Goal: Information Seeking & Learning: Learn about a topic

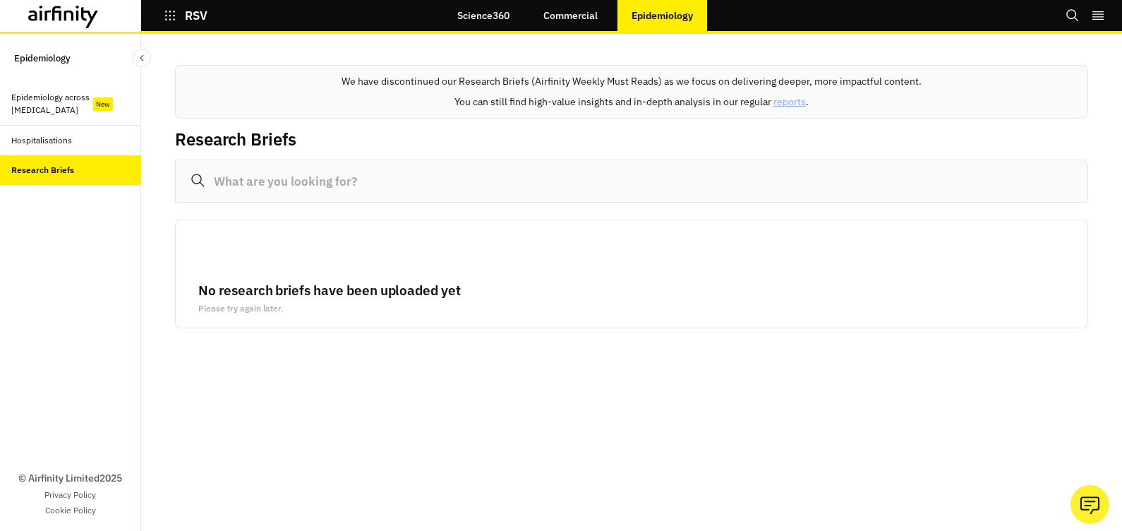
click at [51, 104] on div "Epidemiology across [MEDICAL_DATA]" at bounding box center [53, 103] width 85 height 25
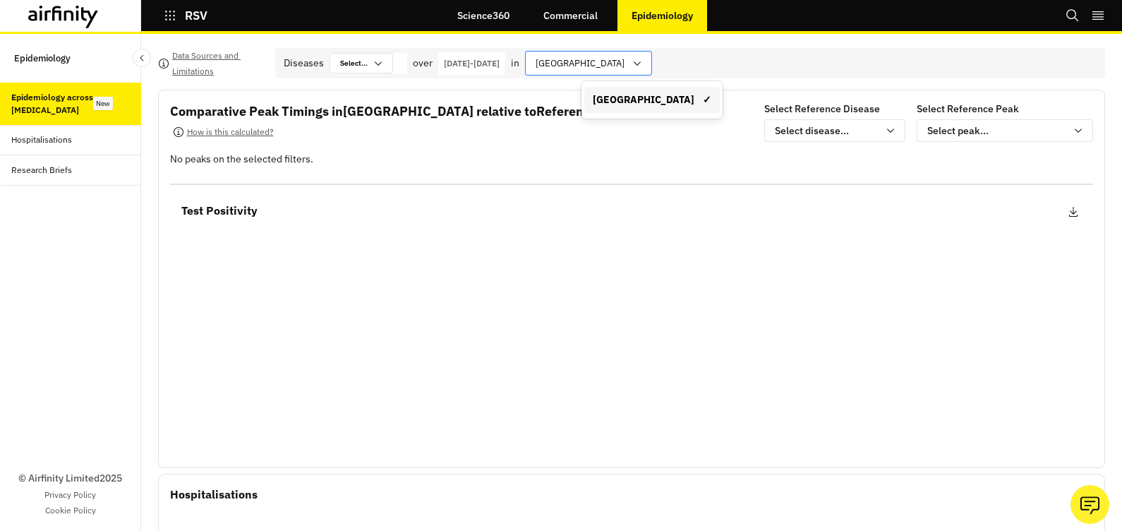
click at [643, 66] on icon at bounding box center [636, 63] width 11 height 11
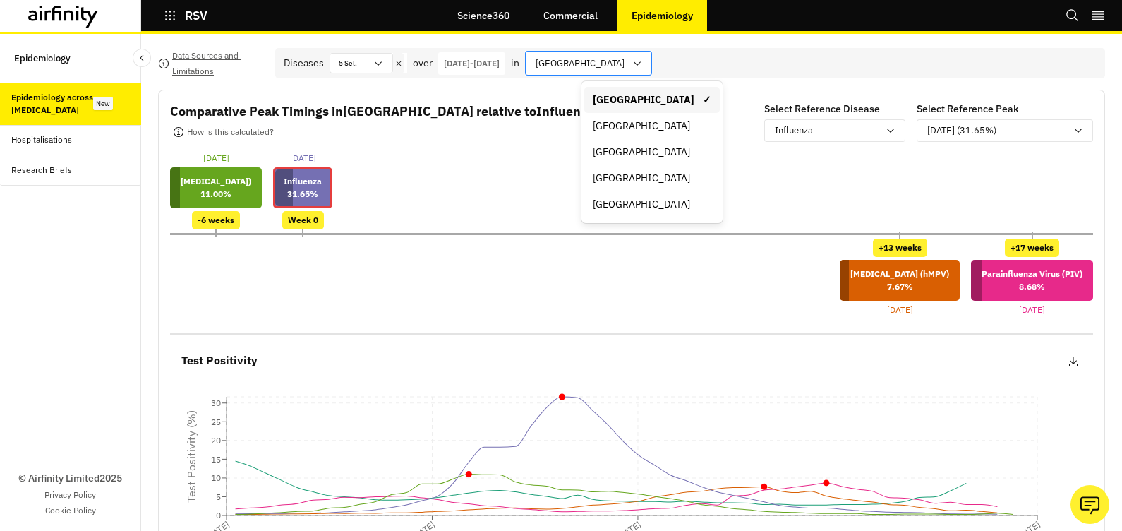
click at [643, 67] on icon at bounding box center [636, 63] width 11 height 11
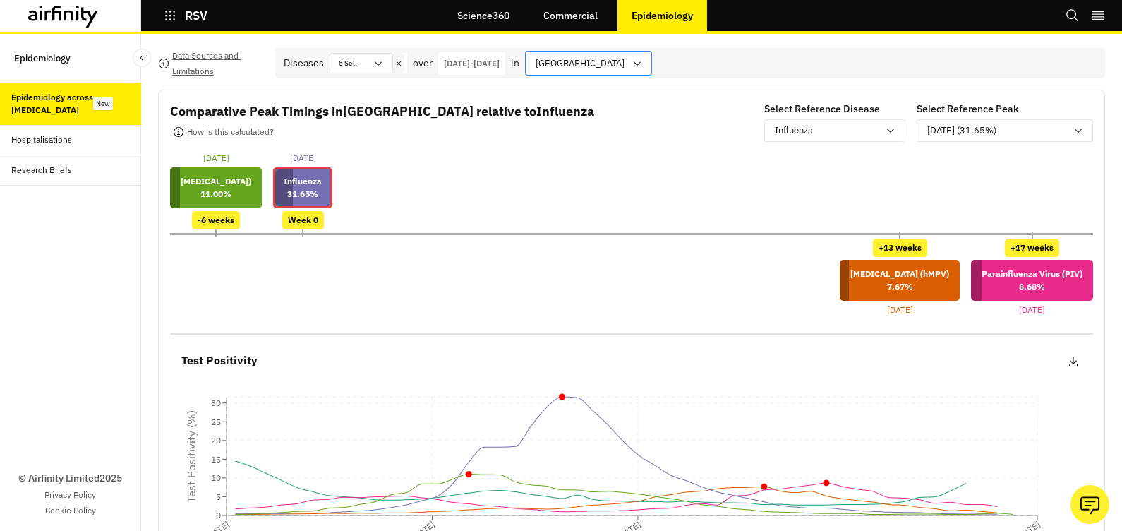
click at [643, 67] on icon at bounding box center [636, 63] width 11 height 11
click at [481, 63] on p "[DATE] - [DATE]" at bounding box center [472, 63] width 56 height 13
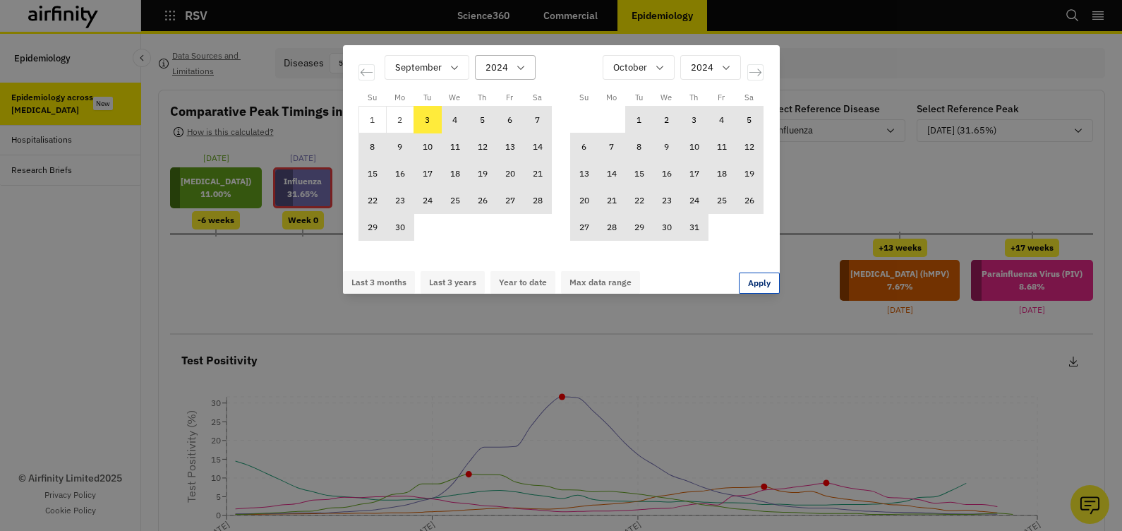
click at [527, 63] on div "2024" at bounding box center [505, 67] width 61 height 25
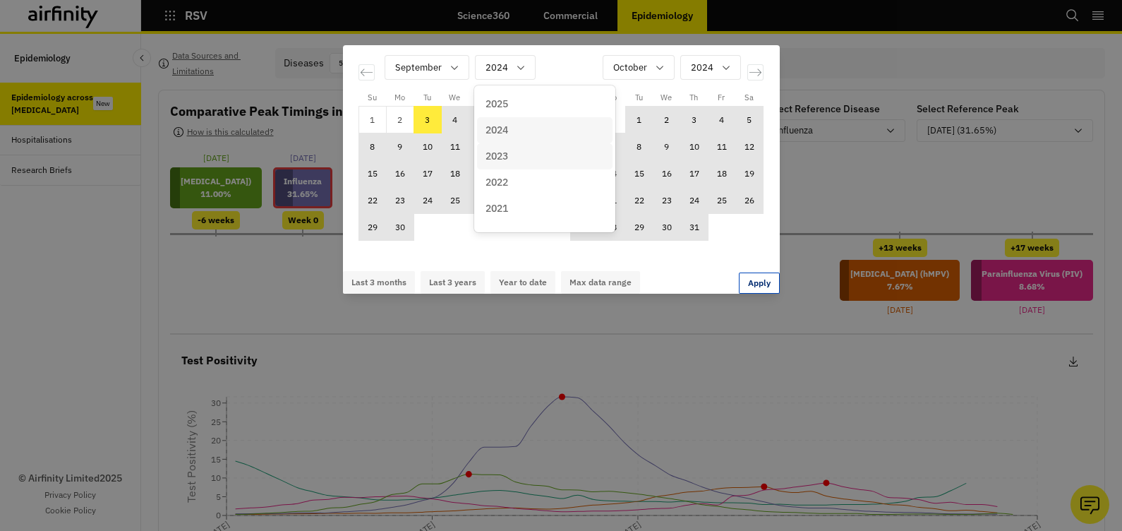
click at [519, 151] on div "2023" at bounding box center [544, 156] width 119 height 15
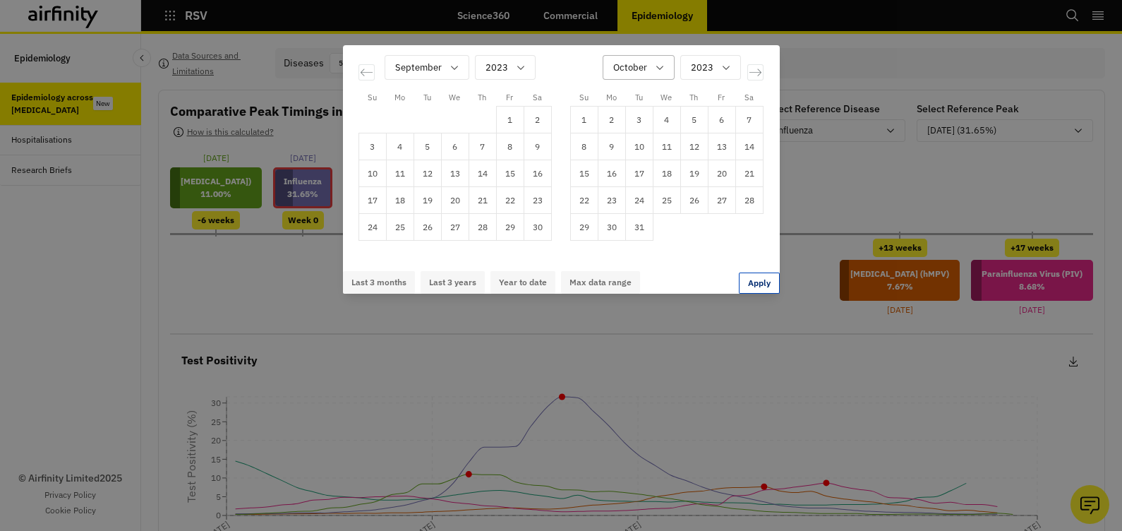
click at [662, 71] on icon "Calendar" at bounding box center [659, 67] width 11 height 11
click at [656, 203] on p "September" at bounding box center [638, 210] width 49 height 15
click at [734, 63] on icon "Calendar" at bounding box center [732, 67] width 11 height 11
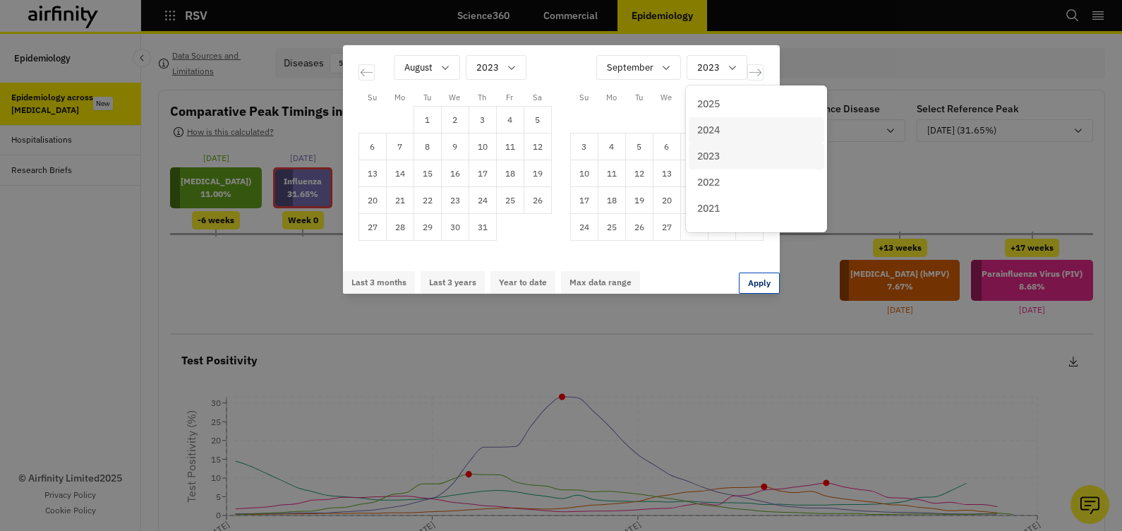
click at [719, 131] on p "2024" at bounding box center [708, 130] width 23 height 15
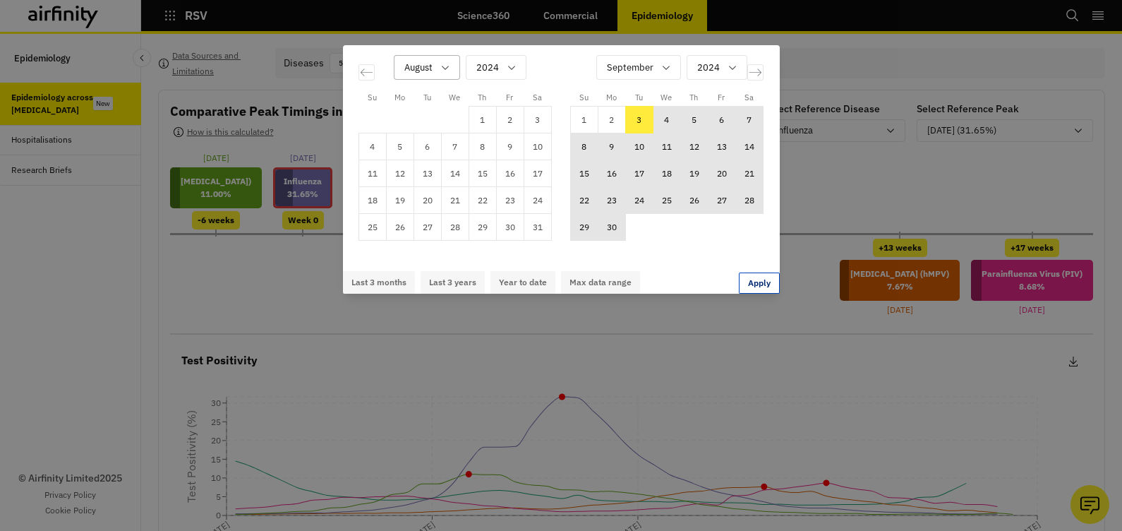
click at [448, 68] on icon "Calendar" at bounding box center [445, 67] width 11 height 11
click at [445, 177] on p "September" at bounding box center [429, 184] width 49 height 15
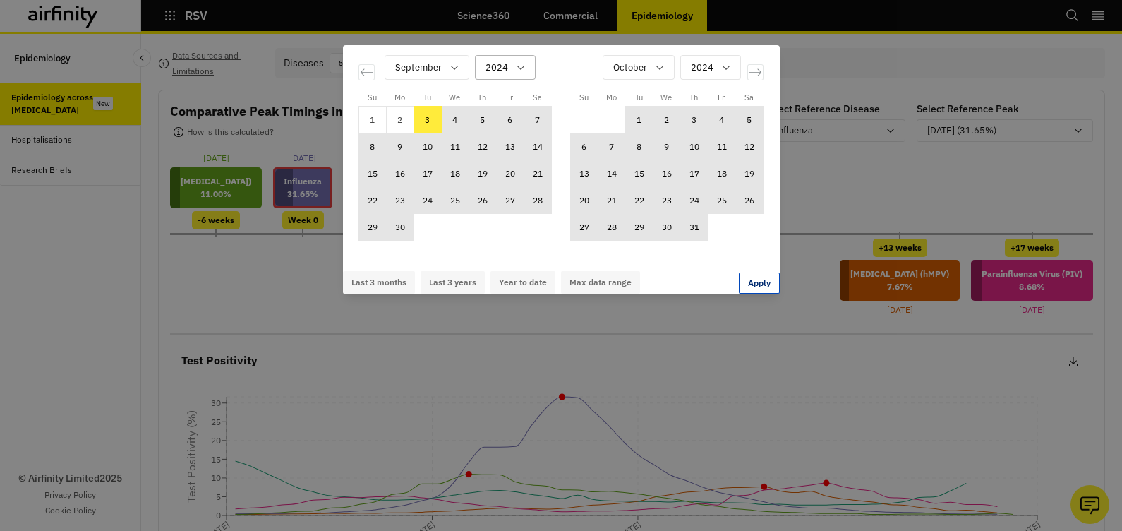
click at [520, 68] on icon "Calendar" at bounding box center [520, 67] width 11 height 11
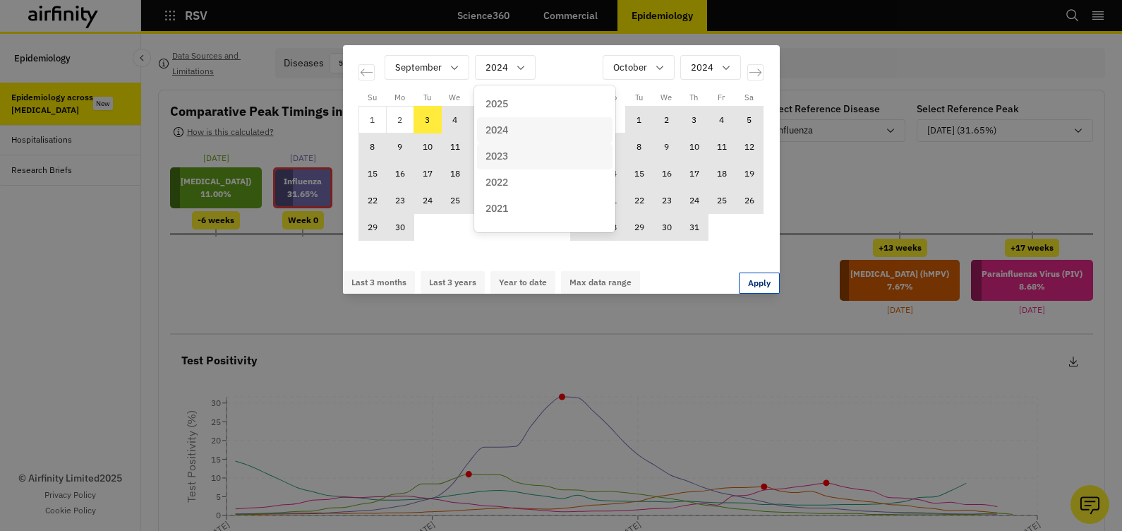
click at [508, 160] on p "2023" at bounding box center [496, 156] width 23 height 15
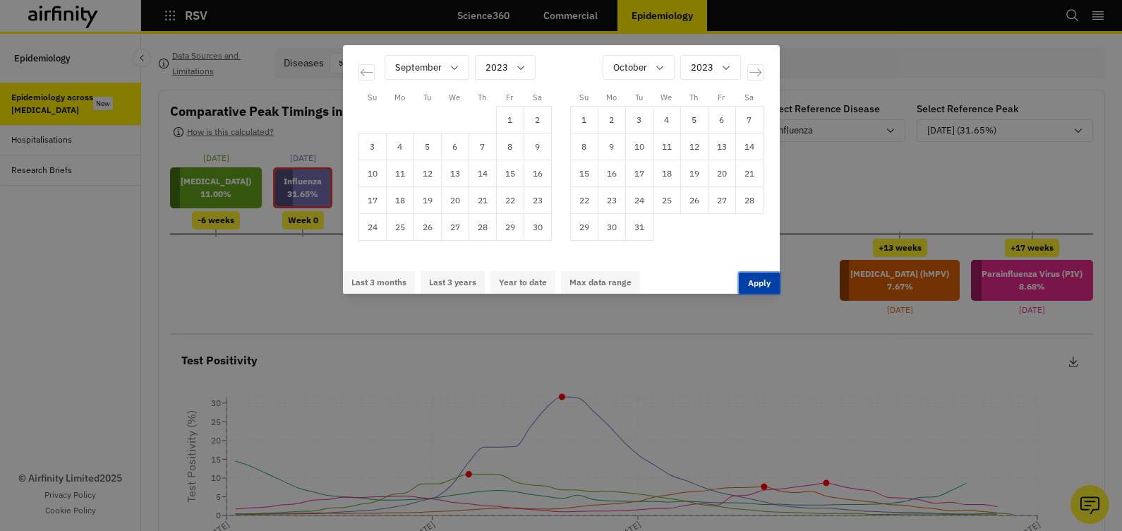
click at [739, 279] on button "Apply" at bounding box center [759, 282] width 41 height 21
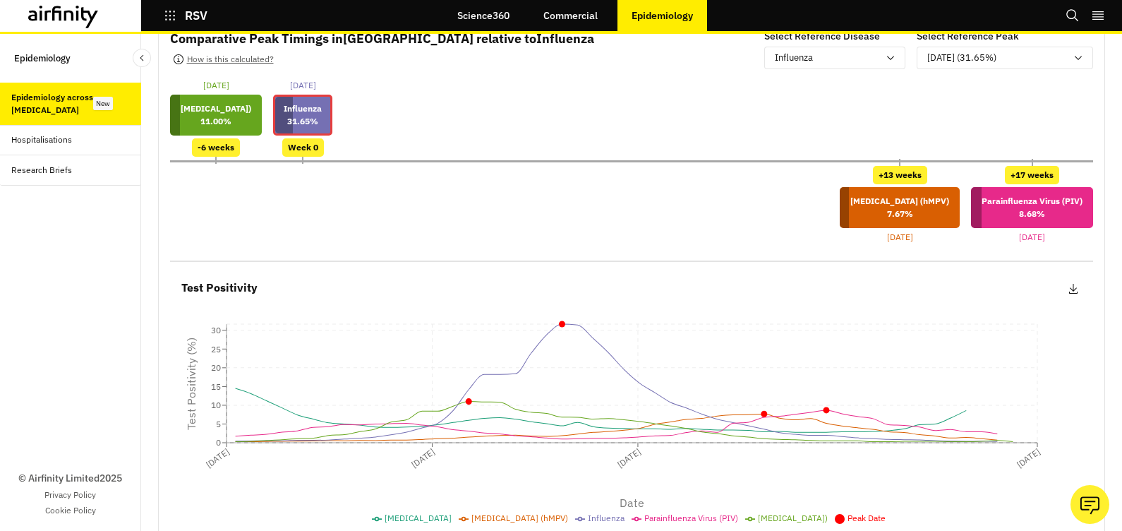
scroll to position [0, 0]
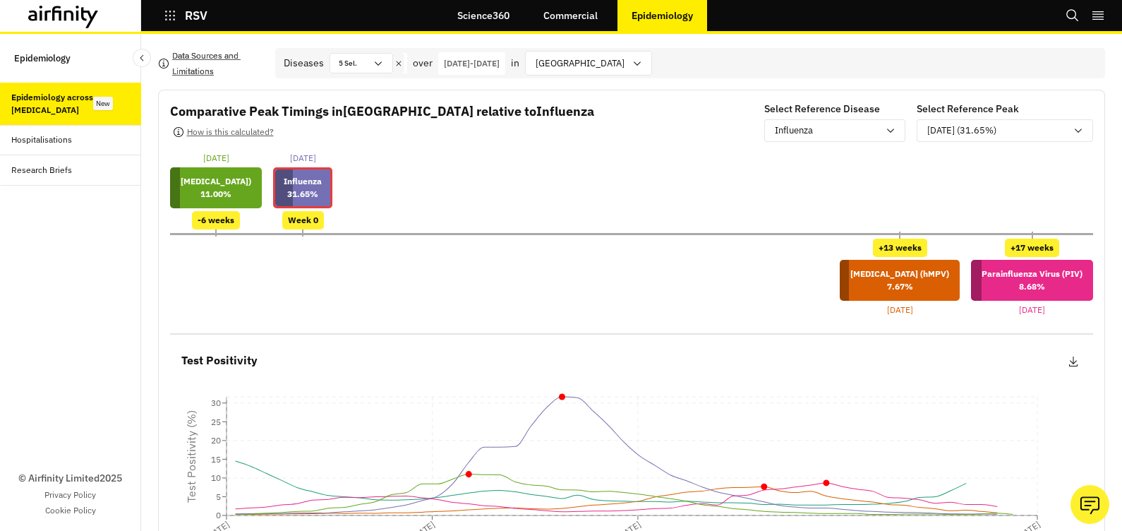
click at [208, 67] on p "Data Sources and Limitations" at bounding box center [218, 63] width 92 height 31
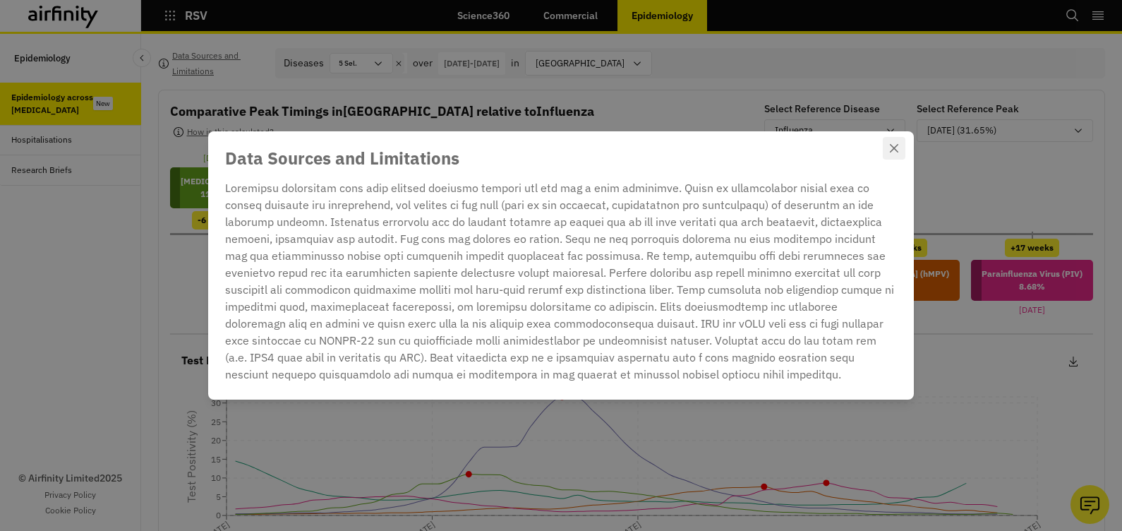
click at [890, 147] on icon "Close" at bounding box center [894, 148] width 8 height 8
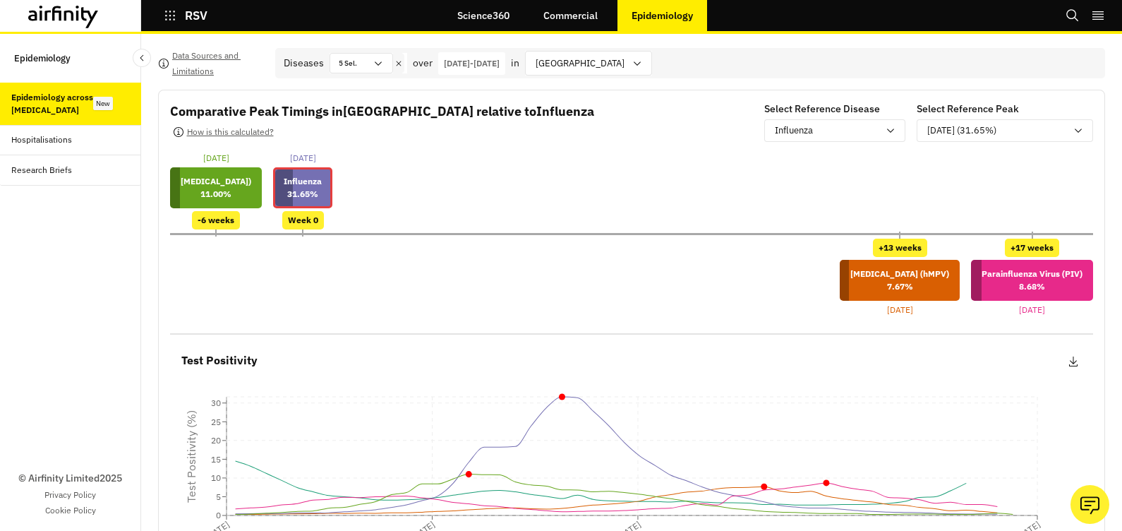
click at [577, 18] on link "Commercial" at bounding box center [570, 16] width 83 height 34
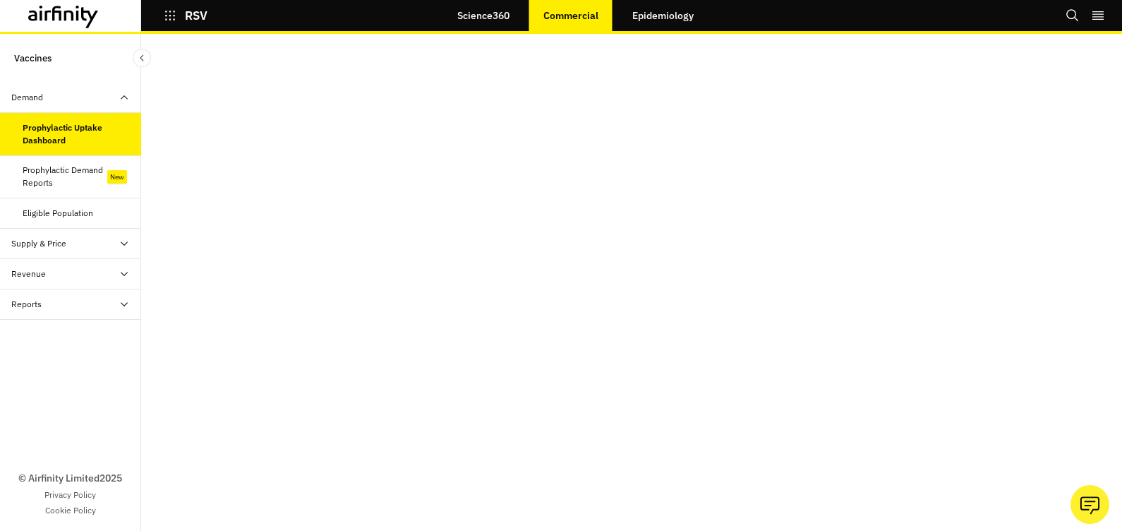
click at [473, 13] on link "Science360" at bounding box center [483, 16] width 80 height 34
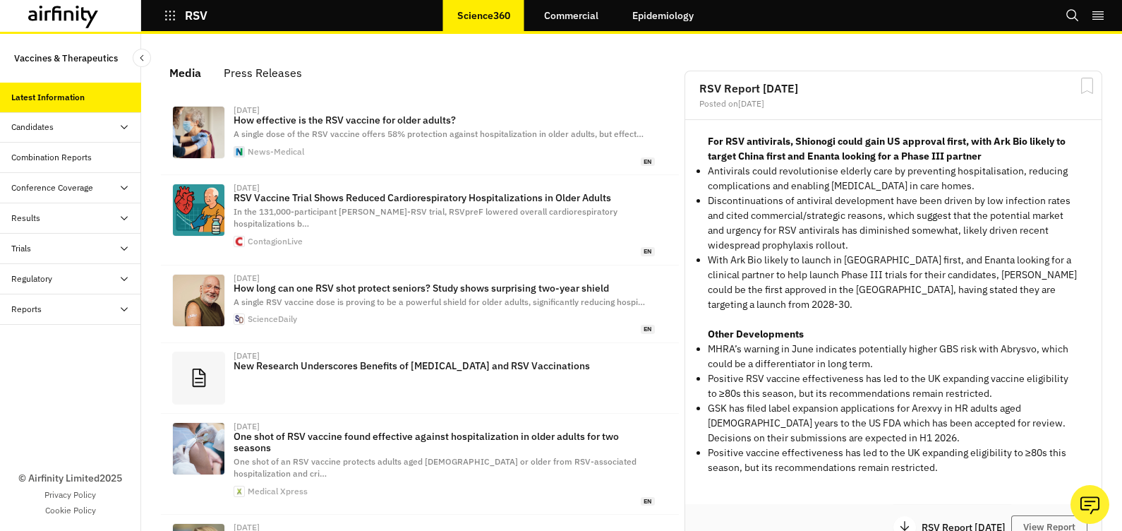
scroll to position [869, 409]
click at [658, 13] on link "Epidemiology" at bounding box center [663, 16] width 90 height 34
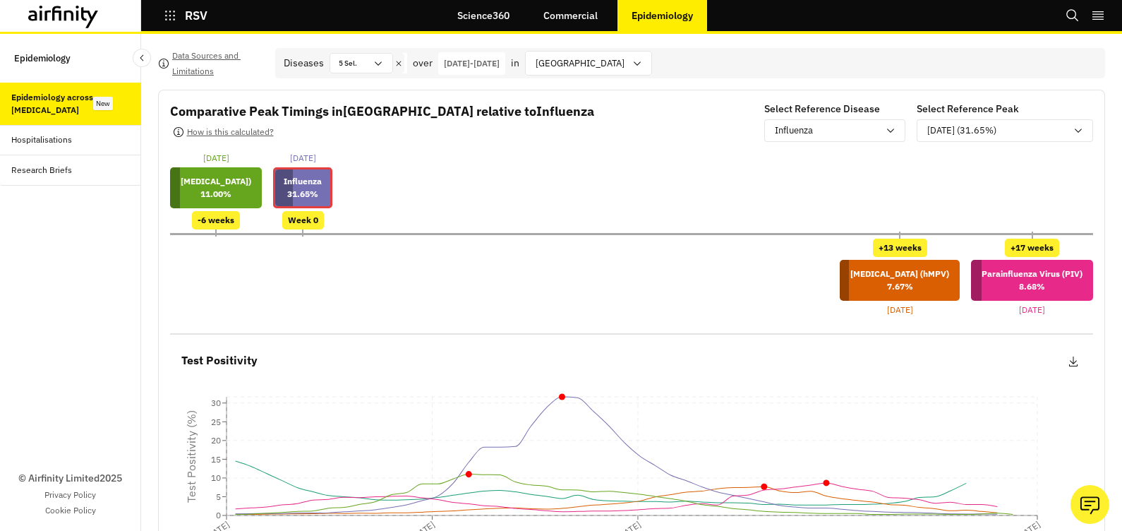
click at [169, 18] on icon "button" at bounding box center [170, 15] width 13 height 13
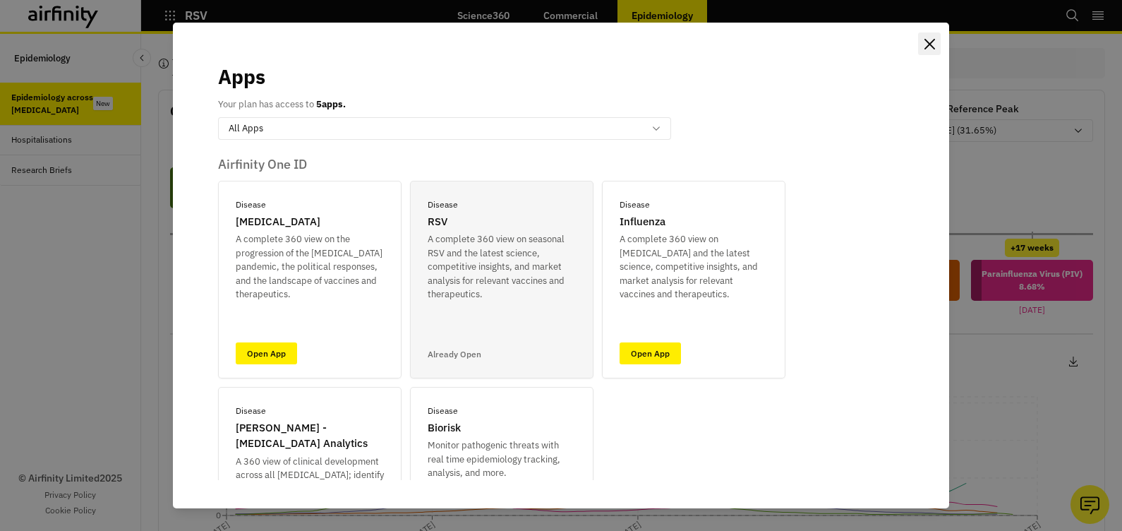
click at [929, 46] on icon "Close" at bounding box center [929, 44] width 11 height 11
